Goal: Check status: Check status

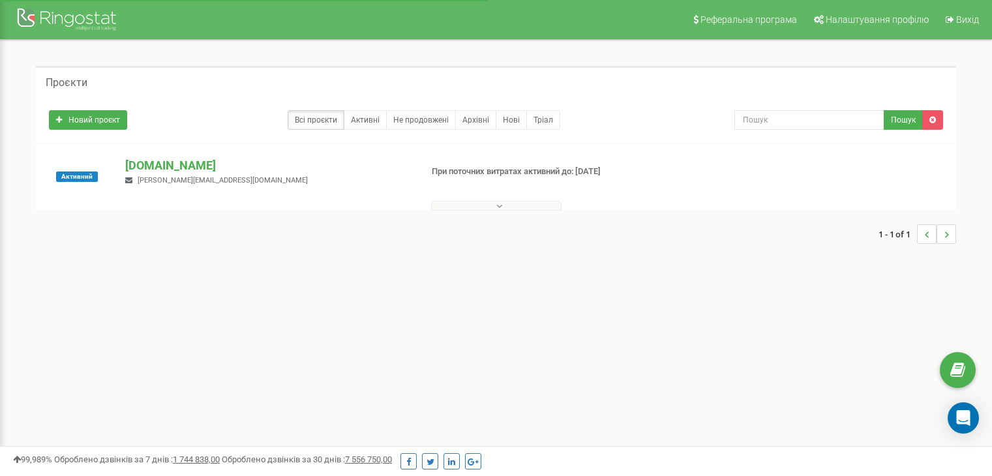
click at [159, 164] on p "[DOMAIN_NAME]" at bounding box center [267, 165] width 285 height 17
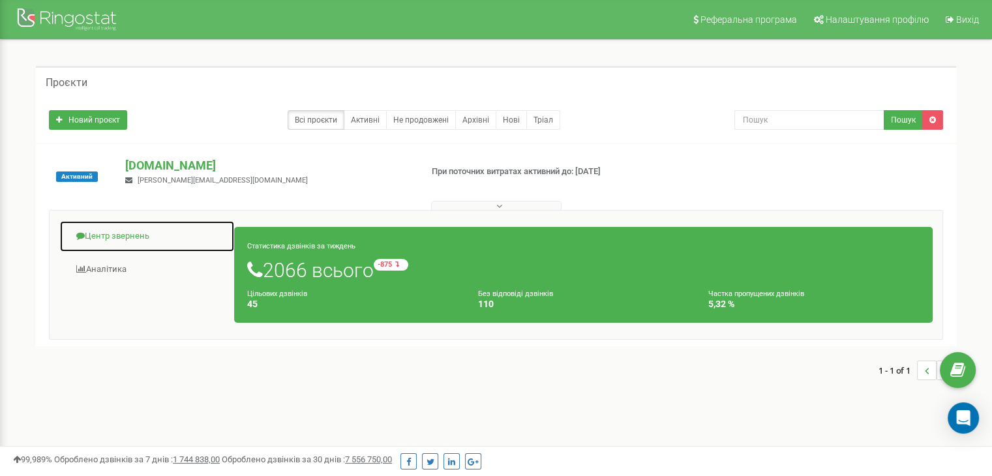
click at [110, 235] on link "Центр звернень" at bounding box center [146, 236] width 175 height 32
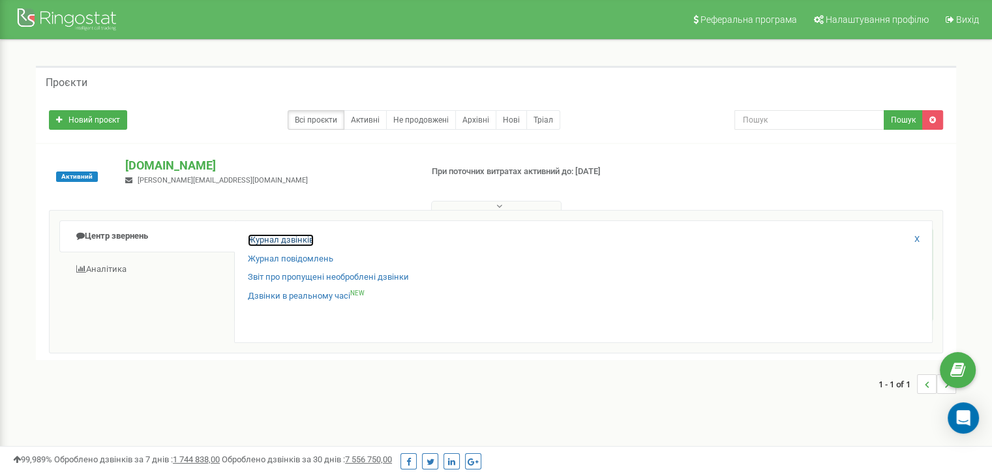
click at [287, 237] on link "Журнал дзвінків" at bounding box center [281, 240] width 66 height 12
click at [288, 240] on link "Журнал дзвінків" at bounding box center [281, 240] width 66 height 12
click at [290, 239] on link "Журнал дзвінків" at bounding box center [281, 240] width 66 height 12
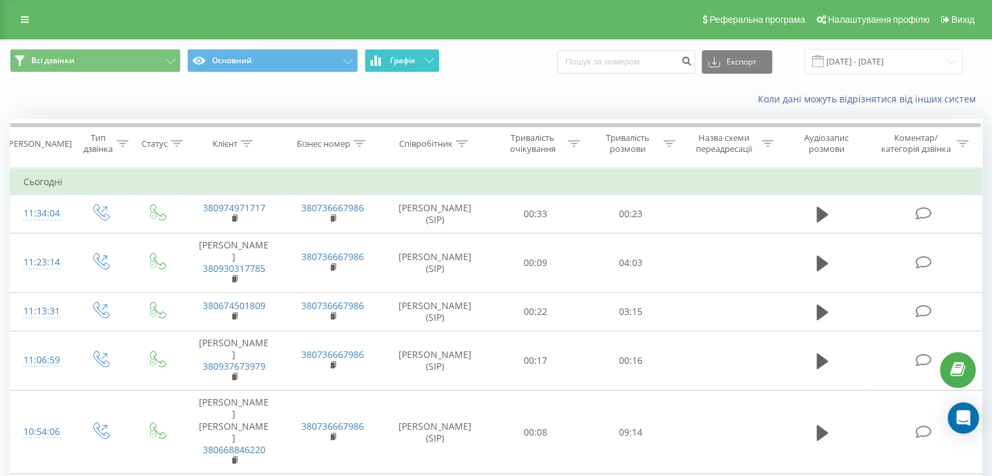
click at [415, 54] on button "Графік" at bounding box center [401, 60] width 75 height 23
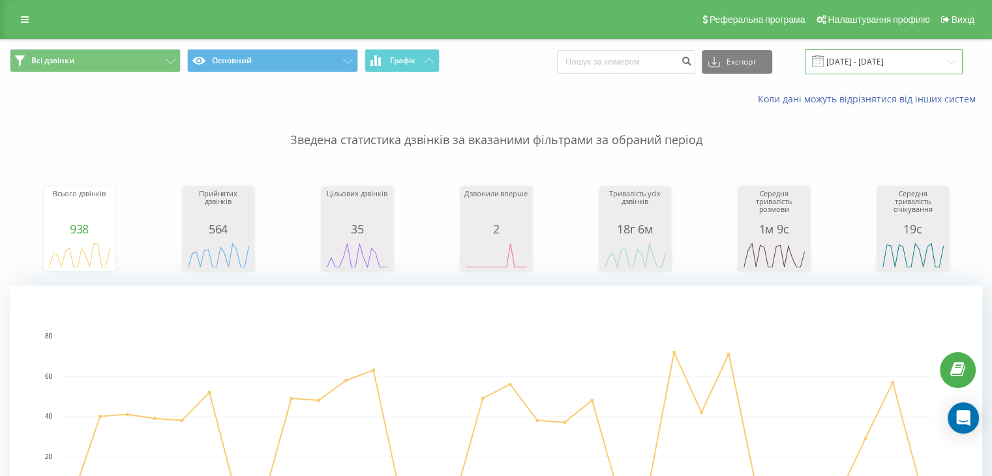
click at [869, 62] on input "20.07.2025 - 20.08.2025" at bounding box center [884, 61] width 158 height 25
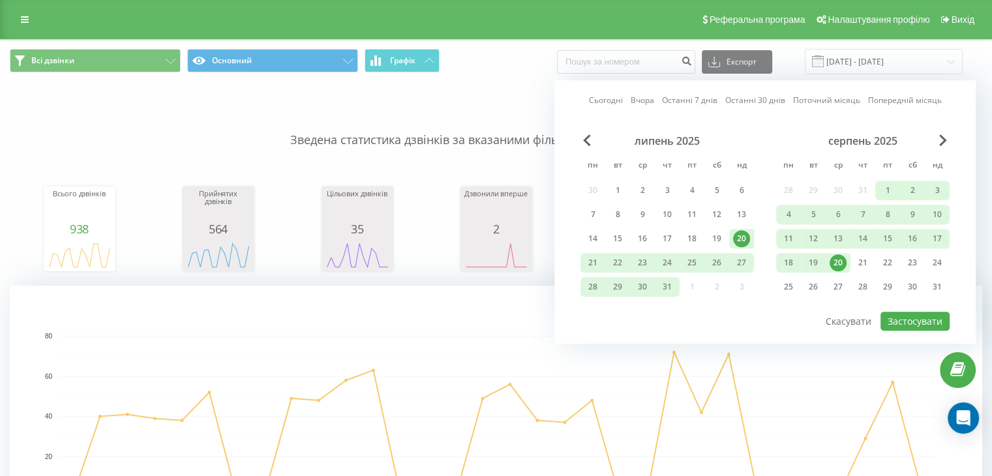
click at [836, 259] on div "20" at bounding box center [837, 262] width 17 height 17
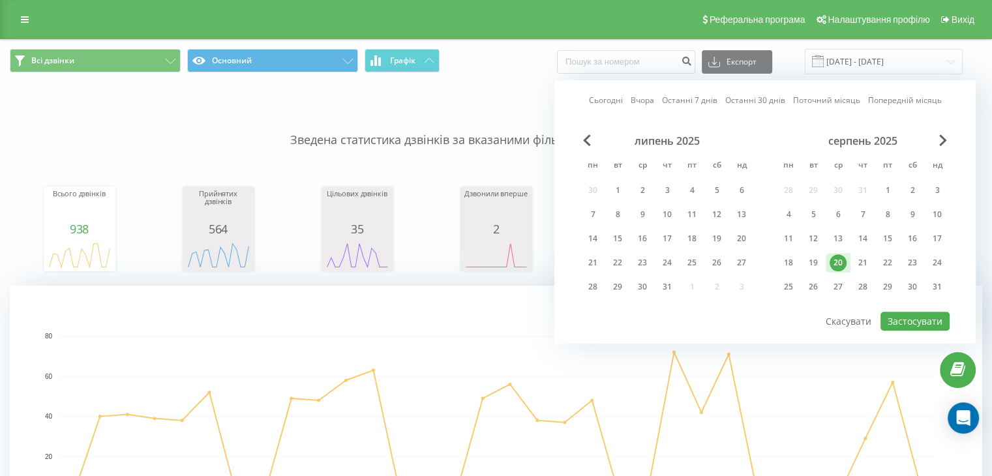
click at [836, 259] on div "20" at bounding box center [837, 262] width 17 height 17
click at [923, 321] on button "Застосувати" at bounding box center [914, 321] width 69 height 19
type input "[DATE] - [DATE]"
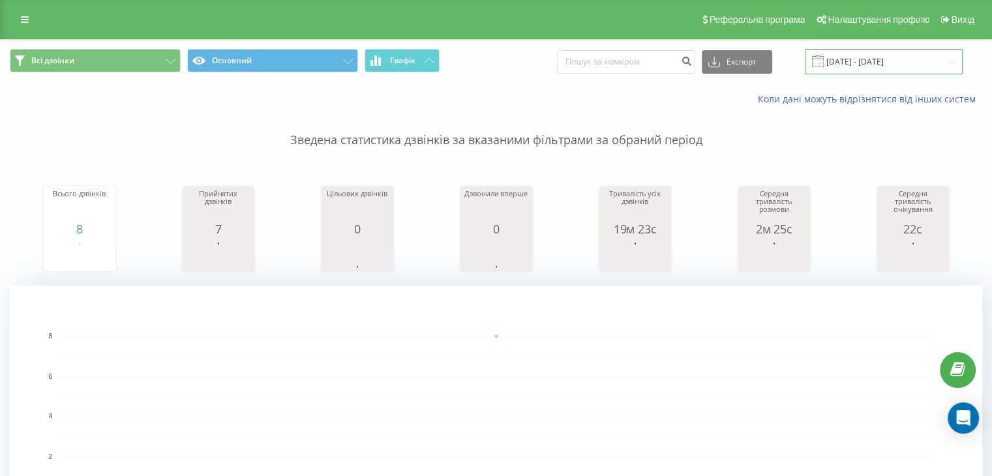
click at [867, 62] on input "[DATE] - [DATE]" at bounding box center [884, 61] width 158 height 25
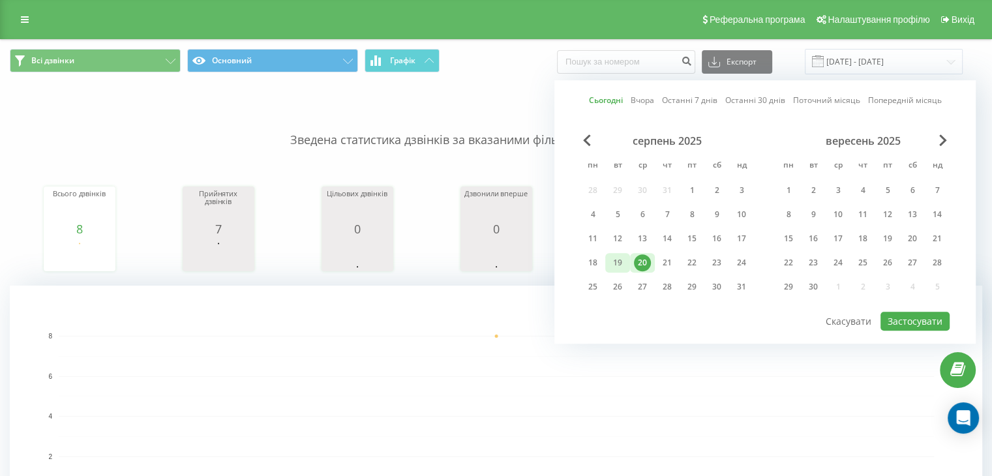
click at [622, 257] on div "19" at bounding box center [617, 262] width 17 height 17
click at [621, 257] on div "19" at bounding box center [617, 262] width 17 height 17
click at [921, 319] on button "Застосувати" at bounding box center [914, 321] width 69 height 19
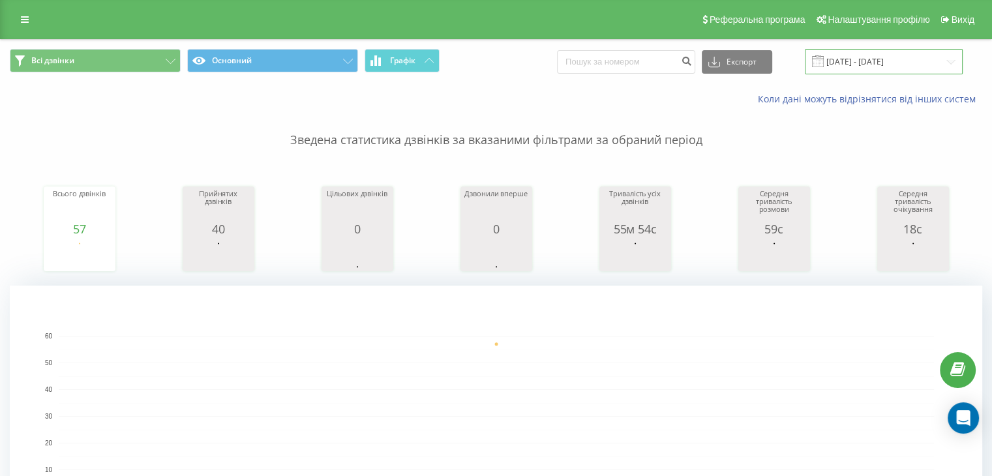
click at [897, 61] on input "[DATE] - [DATE]" at bounding box center [884, 61] width 158 height 25
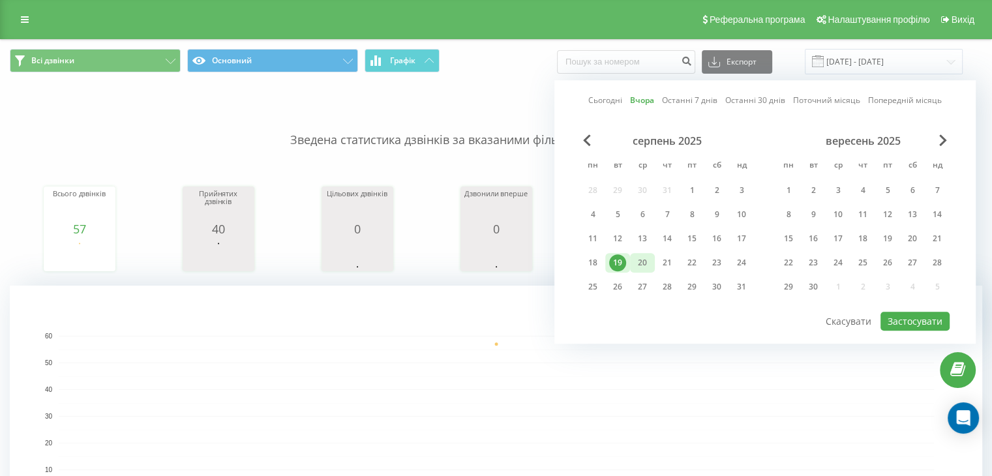
click at [641, 260] on div "20" at bounding box center [642, 262] width 17 height 17
click at [902, 318] on button "Застосувати" at bounding box center [914, 321] width 69 height 19
type input "[DATE] - [DATE]"
